Goal: Task Accomplishment & Management: Manage account settings

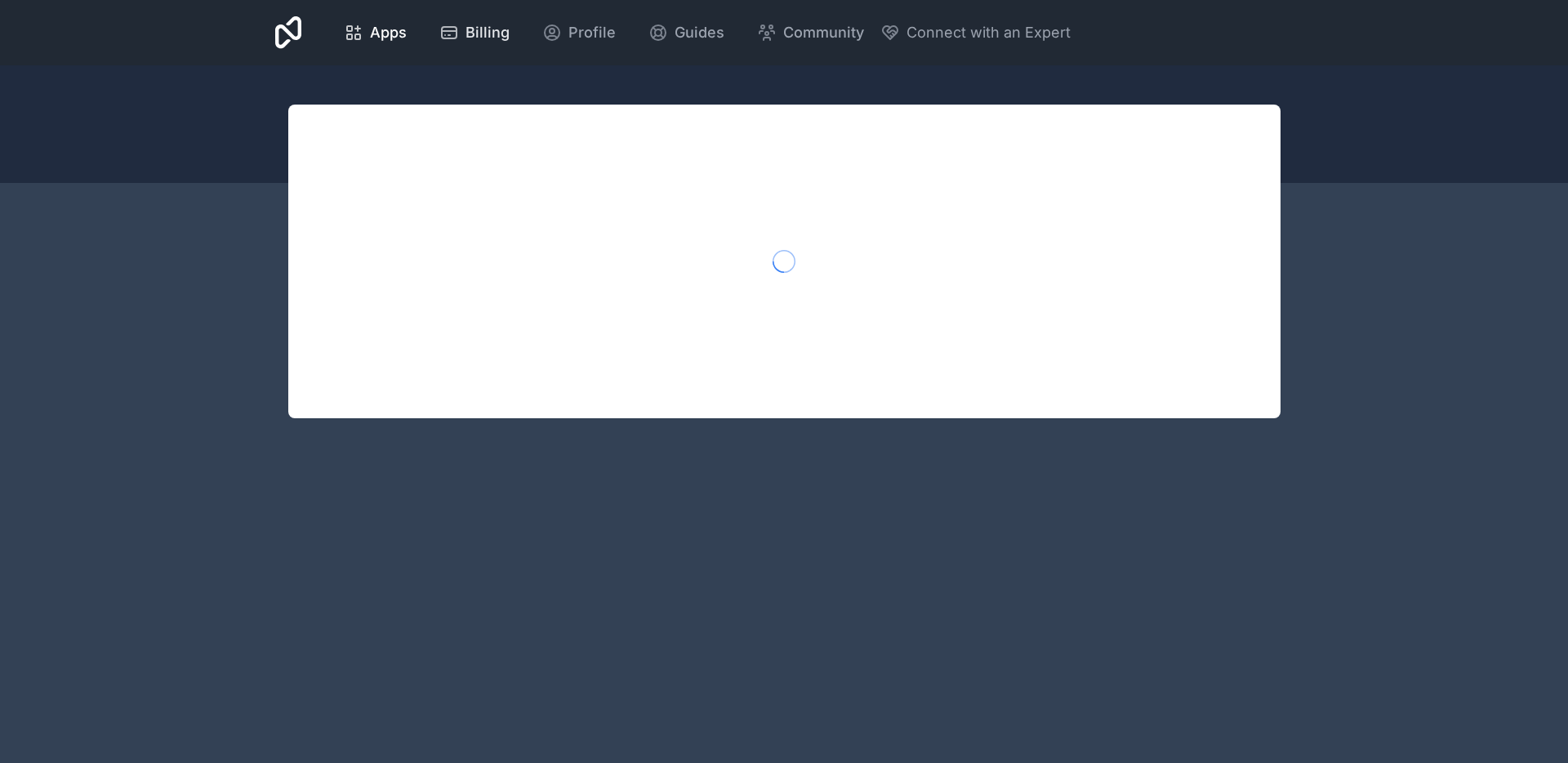
click at [439, 25] on icon at bounding box center [448, 32] width 20 height 20
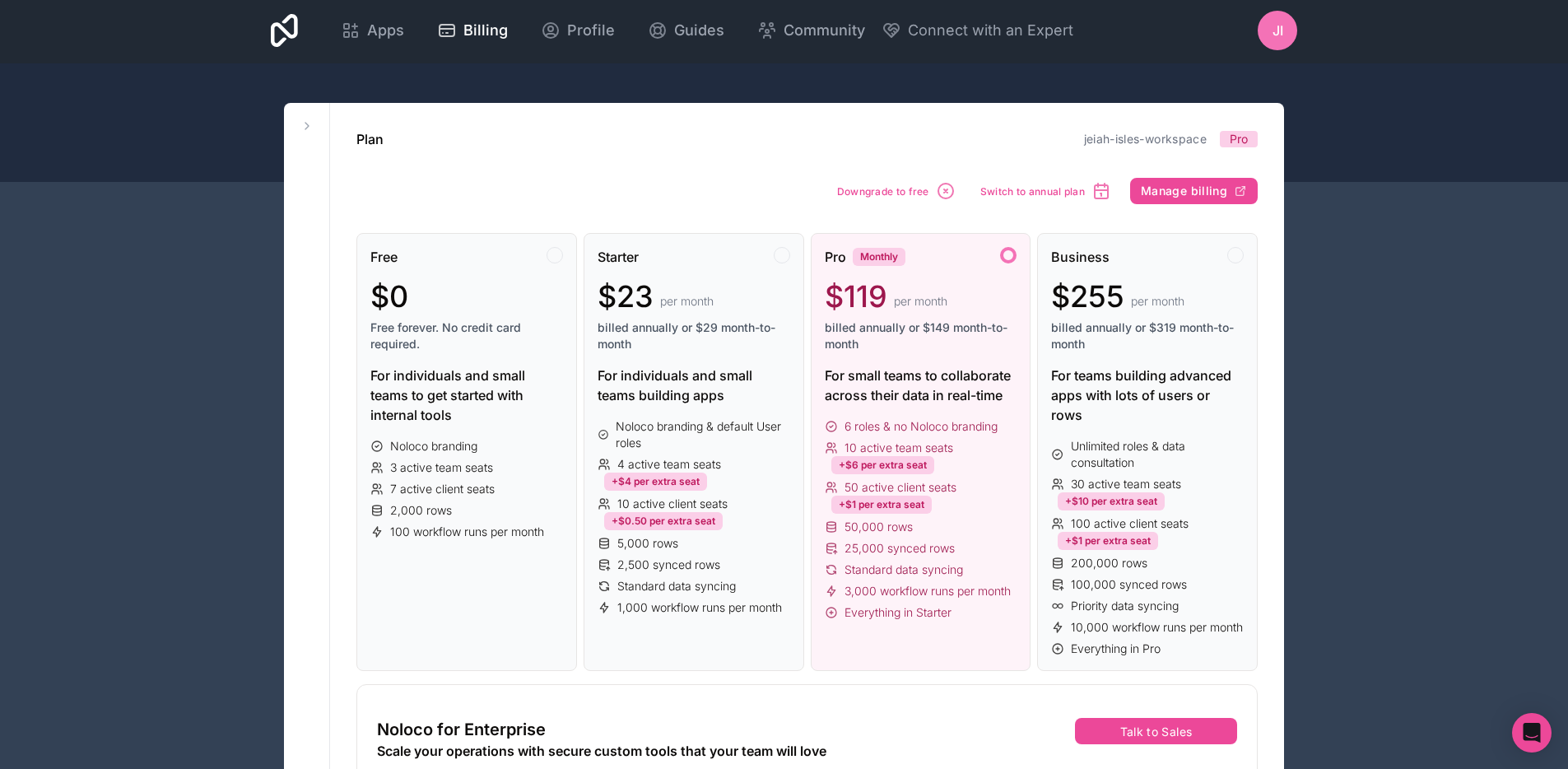
scroll to position [3, 0]
click at [298, 37] on div "Apps Billing Profile Guides Community Connect with an Expert JI Billing Profile…" at bounding box center [784, 30] width 1053 height 66
click at [294, 33] on icon at bounding box center [284, 30] width 28 height 33
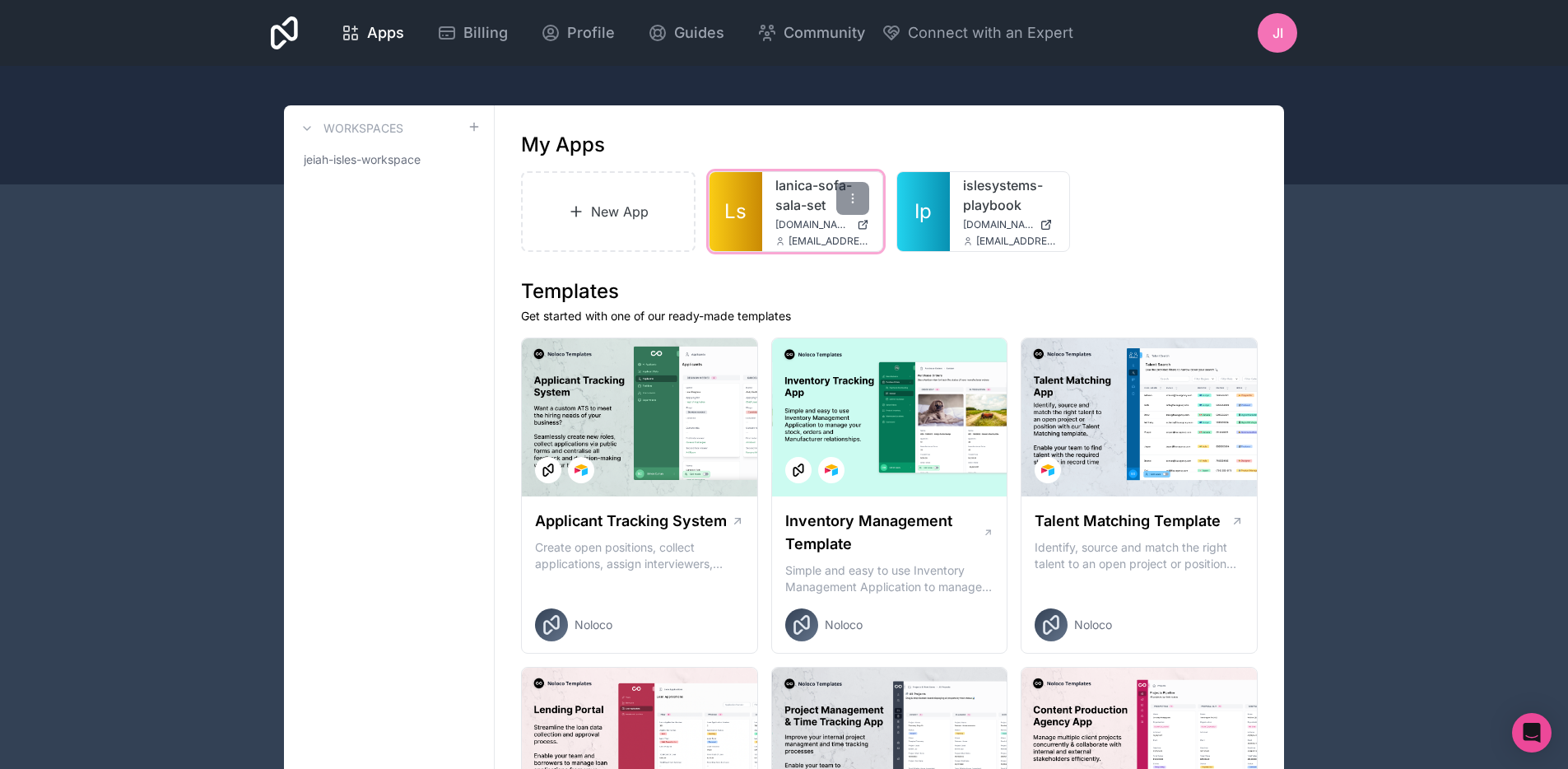
click at [771, 237] on div "lanica-sofa-sala-set [DOMAIN_NAME] [EMAIL_ADDRESS][DOMAIN_NAME]" at bounding box center [822, 211] width 120 height 79
click at [773, 229] on div "lanica-sofa-sala-set [DOMAIN_NAME] [EMAIL_ADDRESS][DOMAIN_NAME]" at bounding box center [822, 211] width 120 height 79
click at [775, 222] on span "[DOMAIN_NAME]" at bounding box center [813, 225] width 75 height 13
click at [471, 31] on span "Billing" at bounding box center [485, 32] width 45 height 23
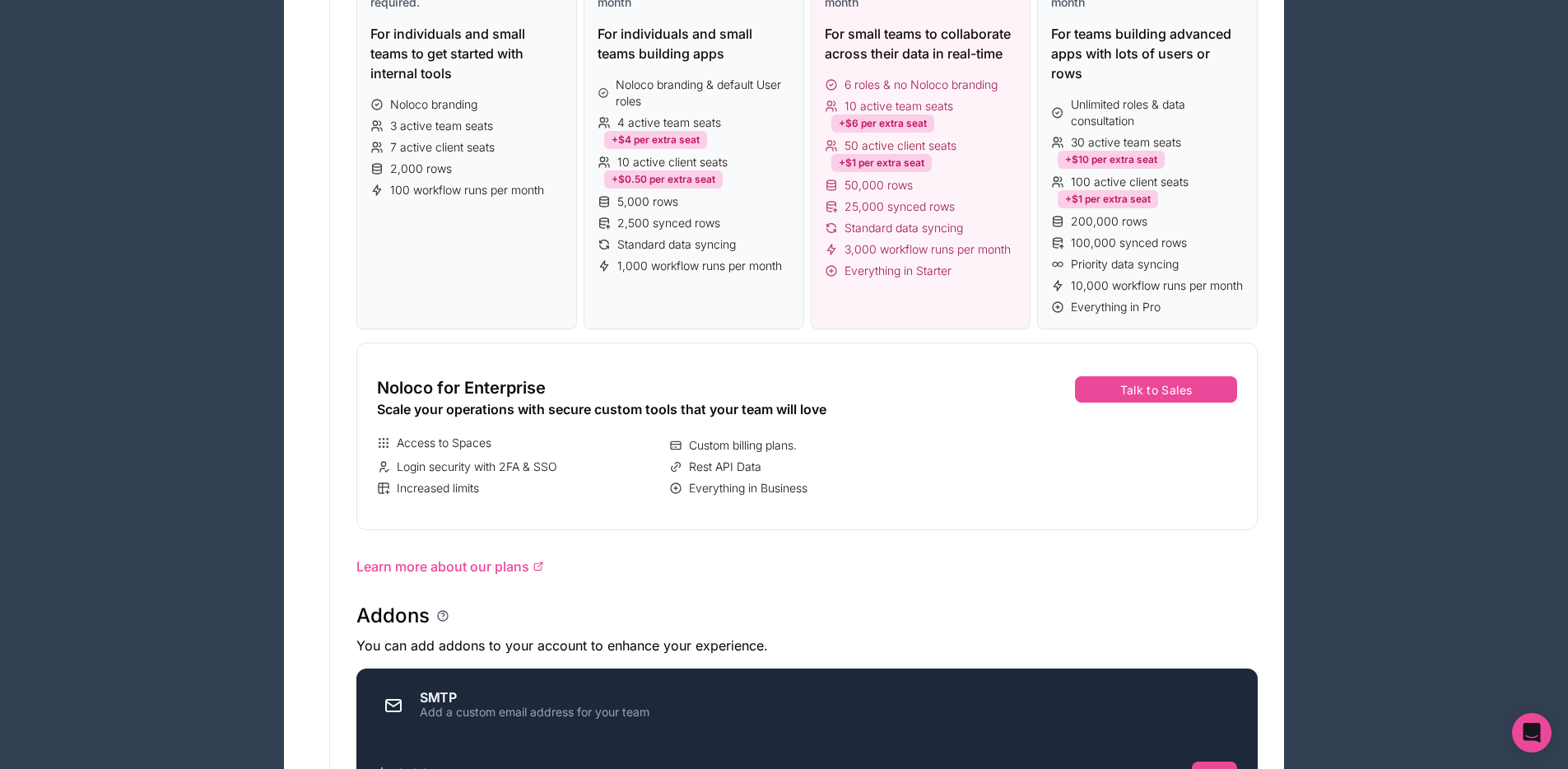
scroll to position [360, 0]
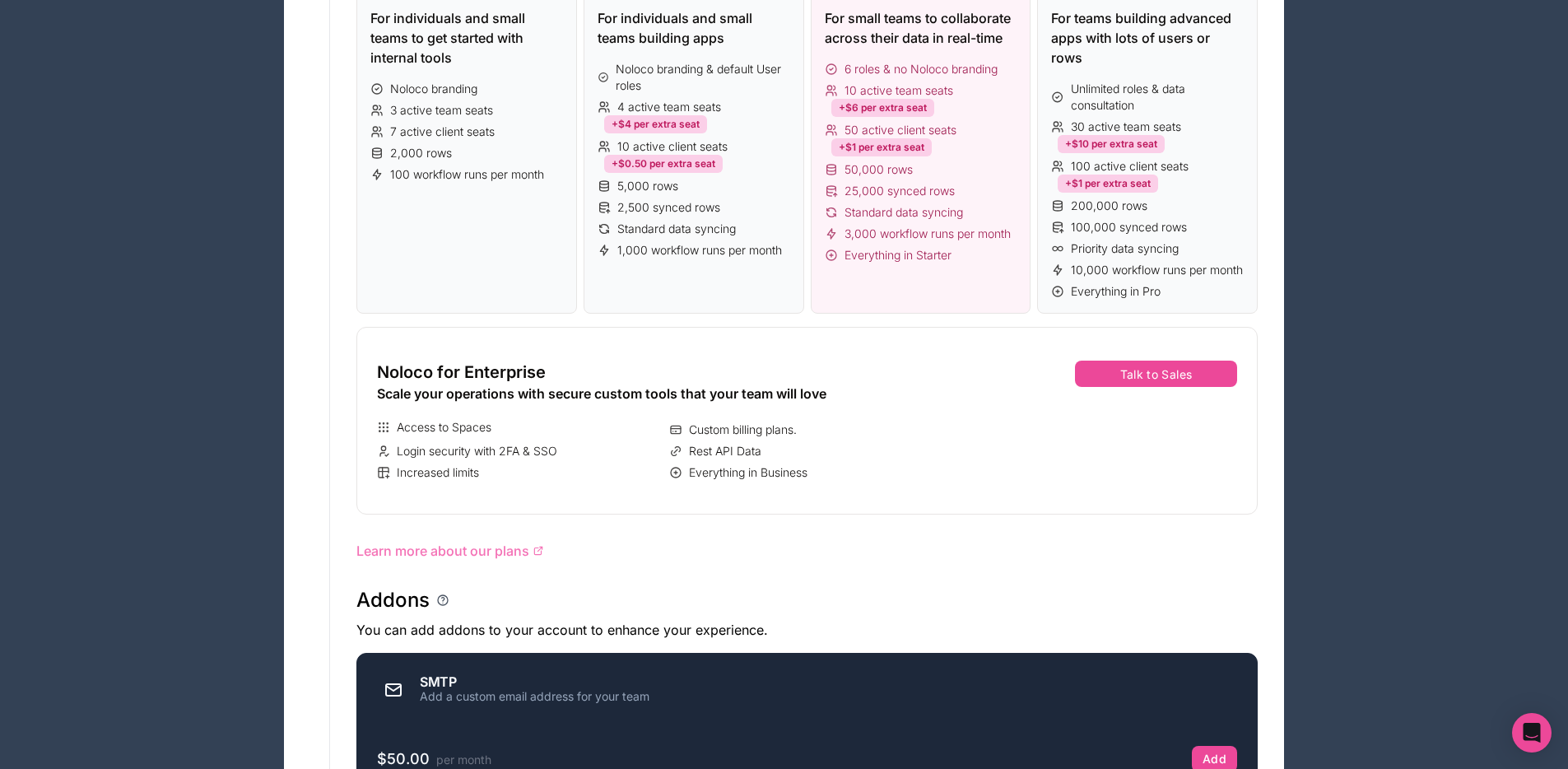
click at [509, 561] on span "Learn more about our plans" at bounding box center [443, 550] width 173 height 20
